Goal: Task Accomplishment & Management: Manage account settings

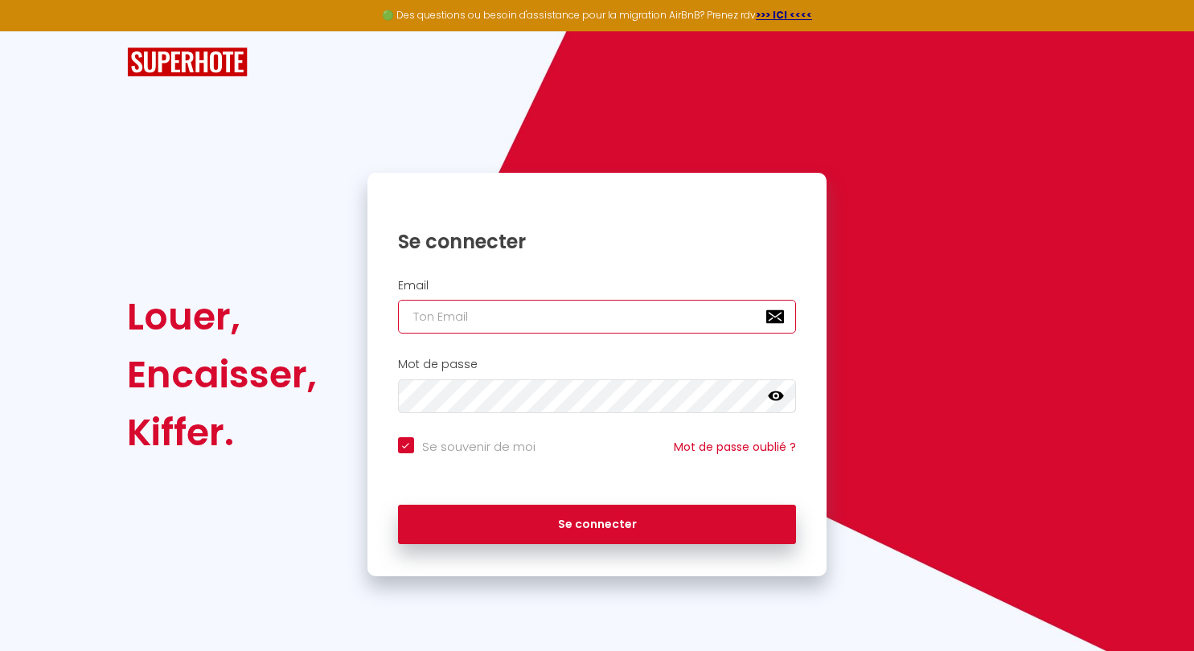
click at [464, 301] on input "email" at bounding box center [597, 317] width 399 height 34
type input "[EMAIL_ADDRESS][DOMAIN_NAME]"
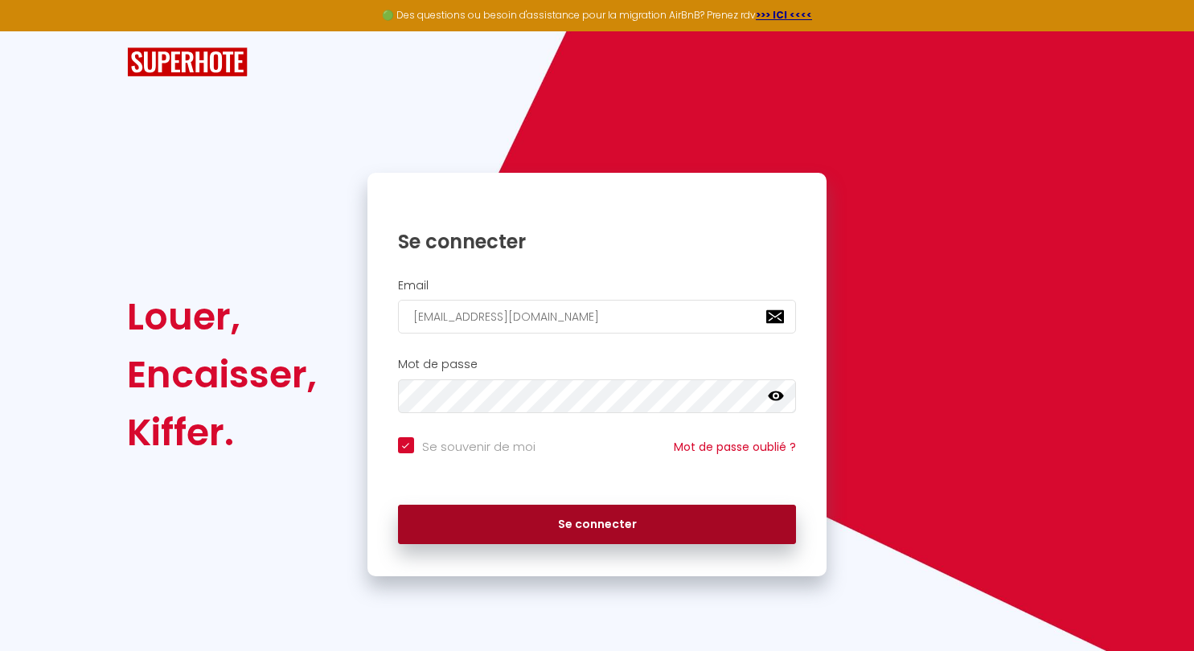
click at [605, 535] on button "Se connecter" at bounding box center [597, 525] width 399 height 40
checkbox input "true"
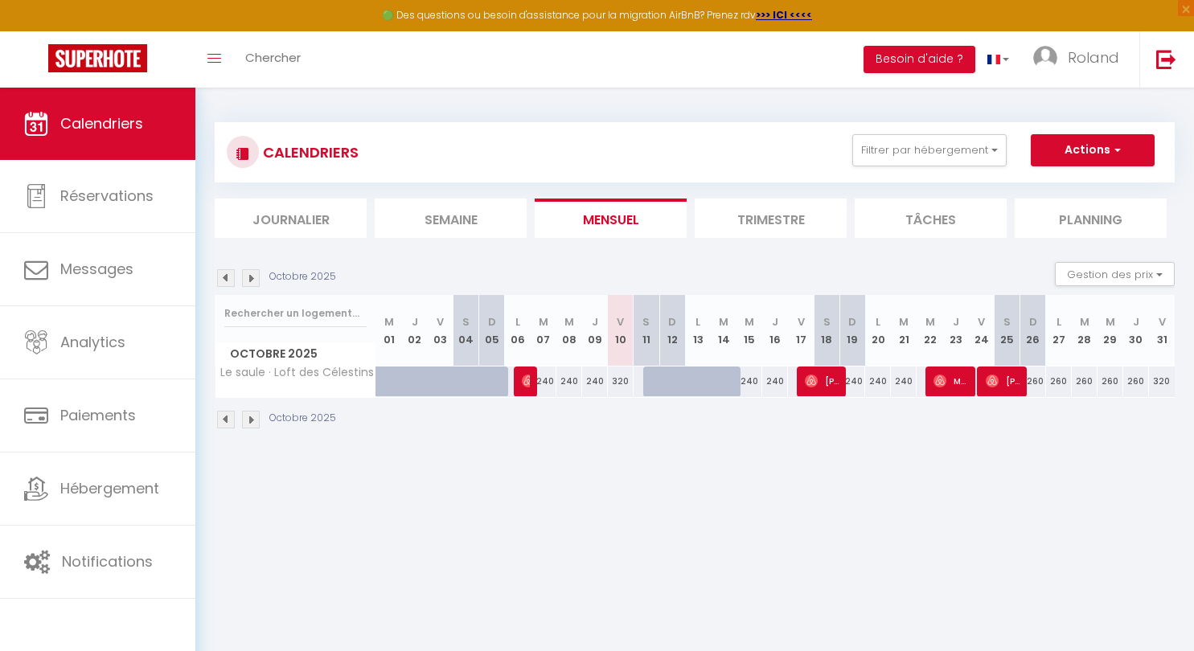
click at [252, 281] on img at bounding box center [251, 278] width 18 height 18
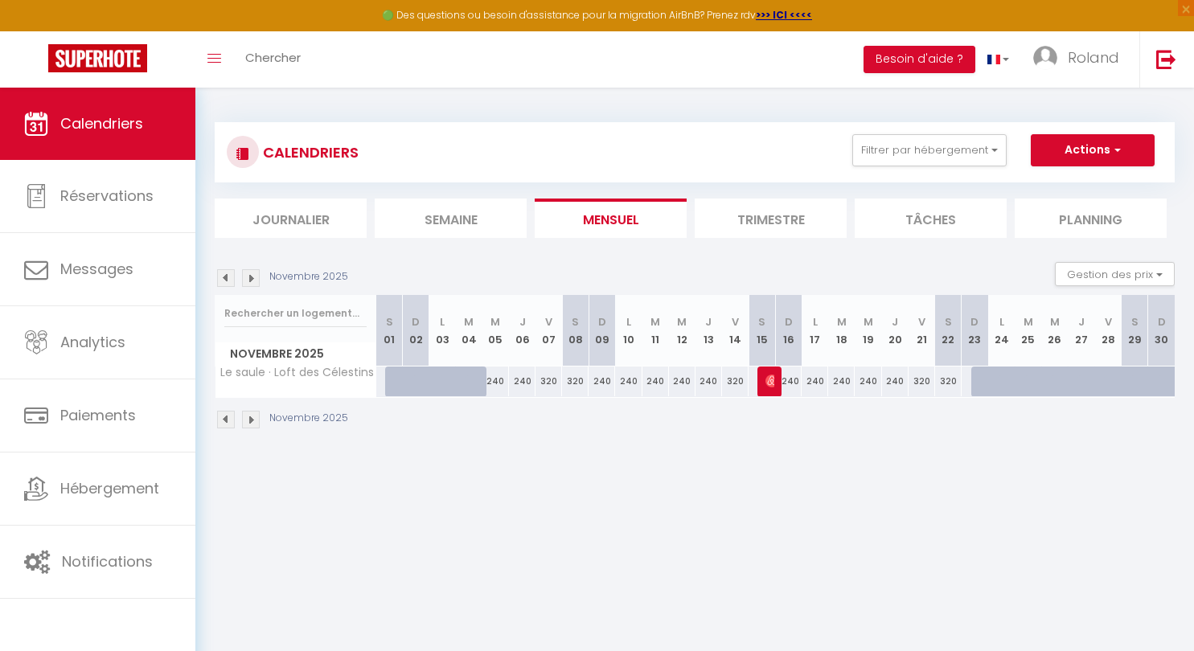
click at [226, 276] on img at bounding box center [226, 278] width 18 height 18
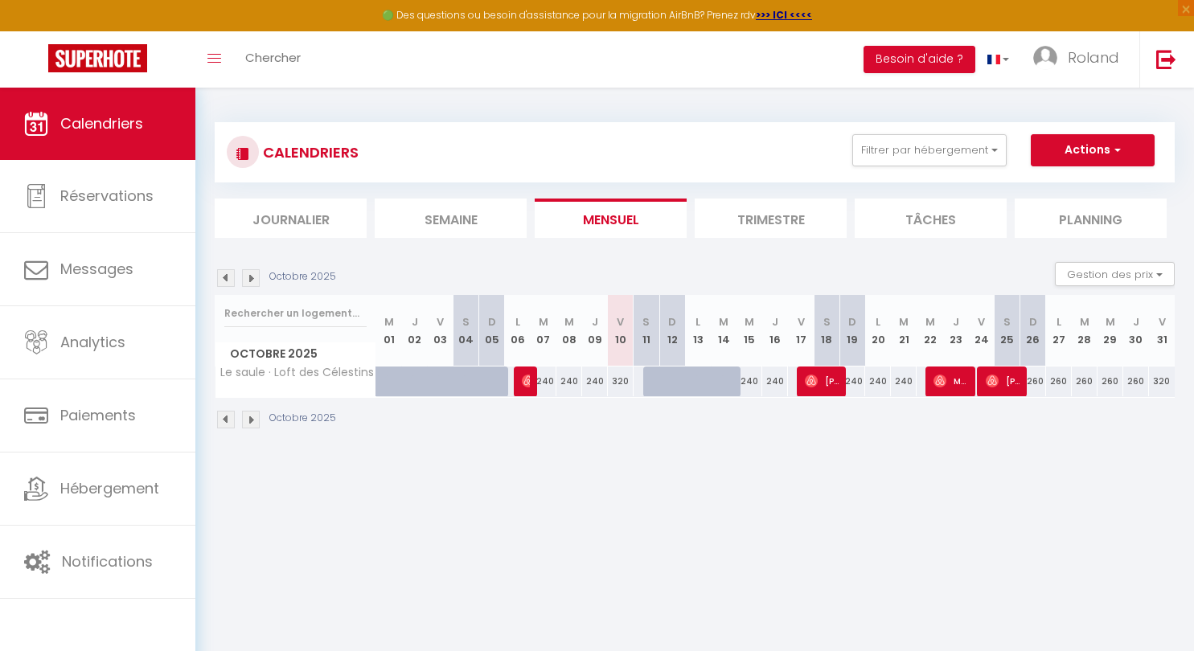
click at [248, 279] on img at bounding box center [251, 278] width 18 height 18
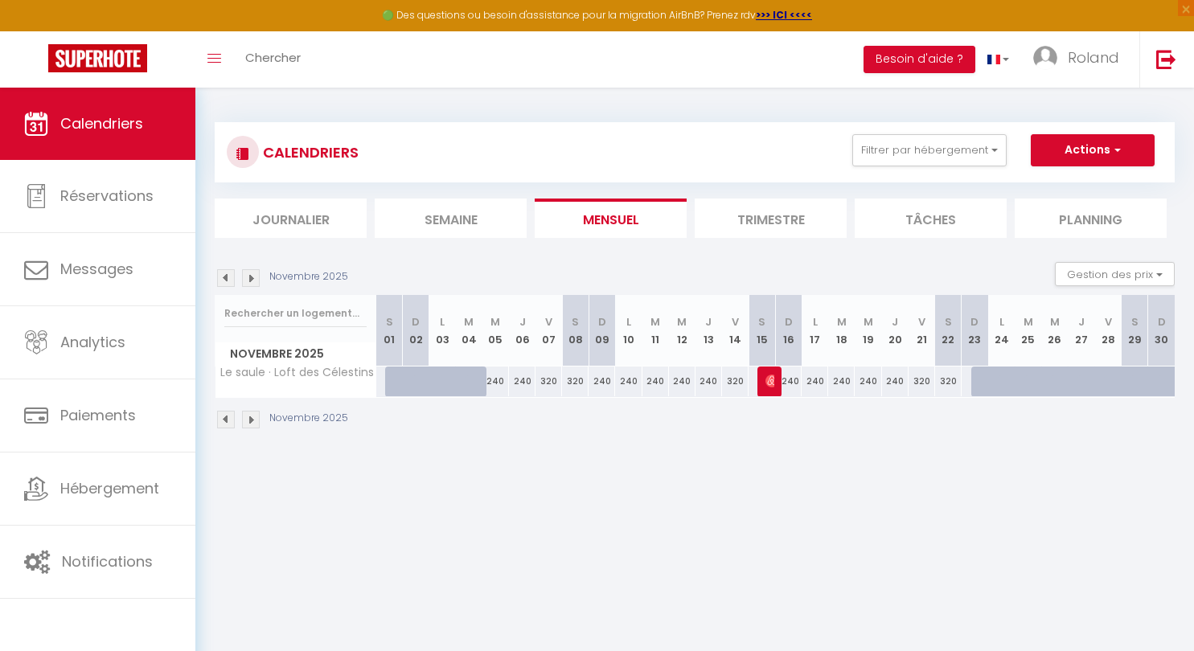
click at [227, 279] on img at bounding box center [226, 278] width 18 height 18
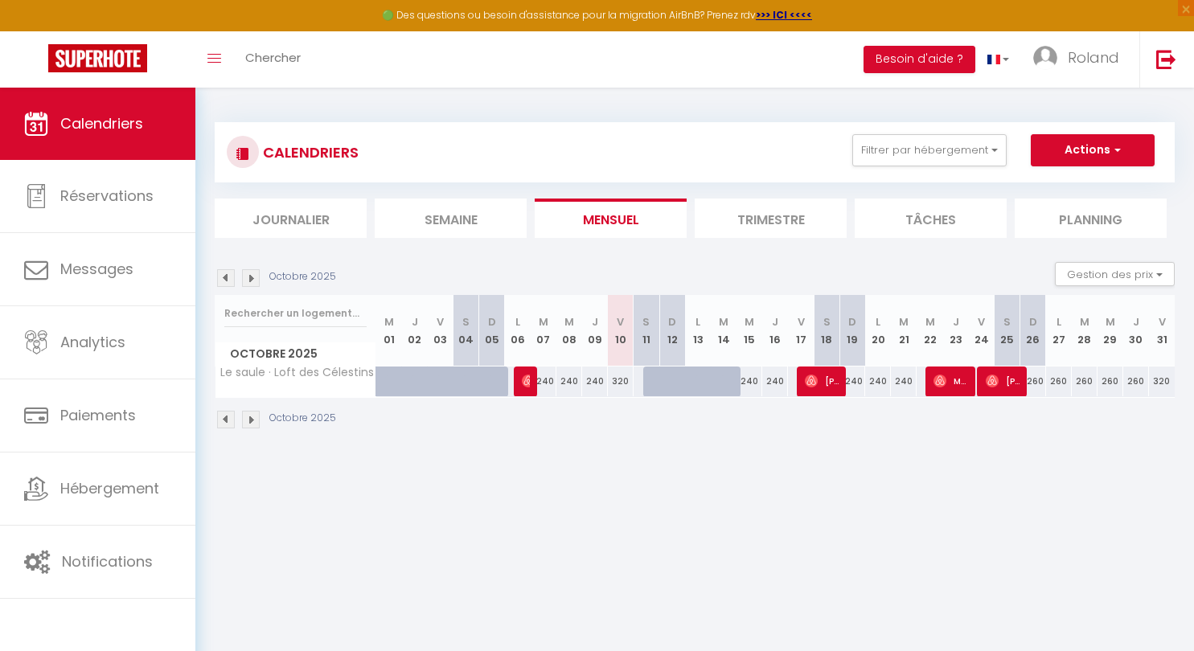
click at [252, 278] on img at bounding box center [251, 278] width 18 height 18
click at [252, 277] on img at bounding box center [251, 278] width 18 height 18
click at [253, 277] on img at bounding box center [251, 278] width 18 height 18
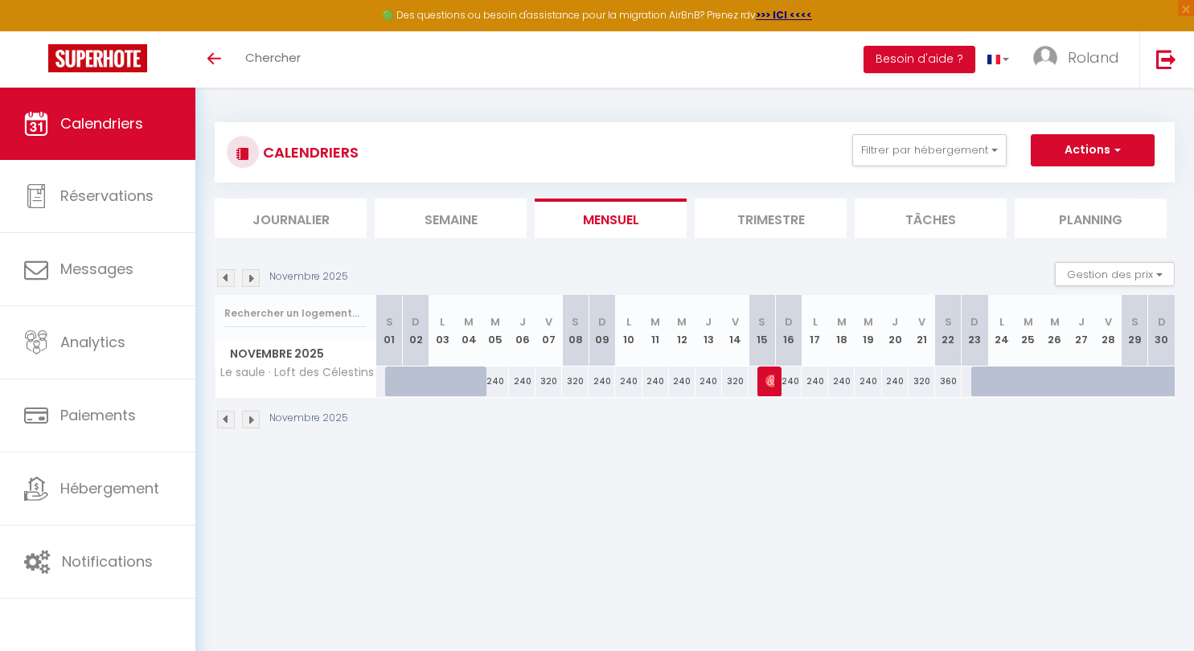
click at [253, 277] on img at bounding box center [251, 278] width 18 height 18
